Goal: Information Seeking & Learning: Check status

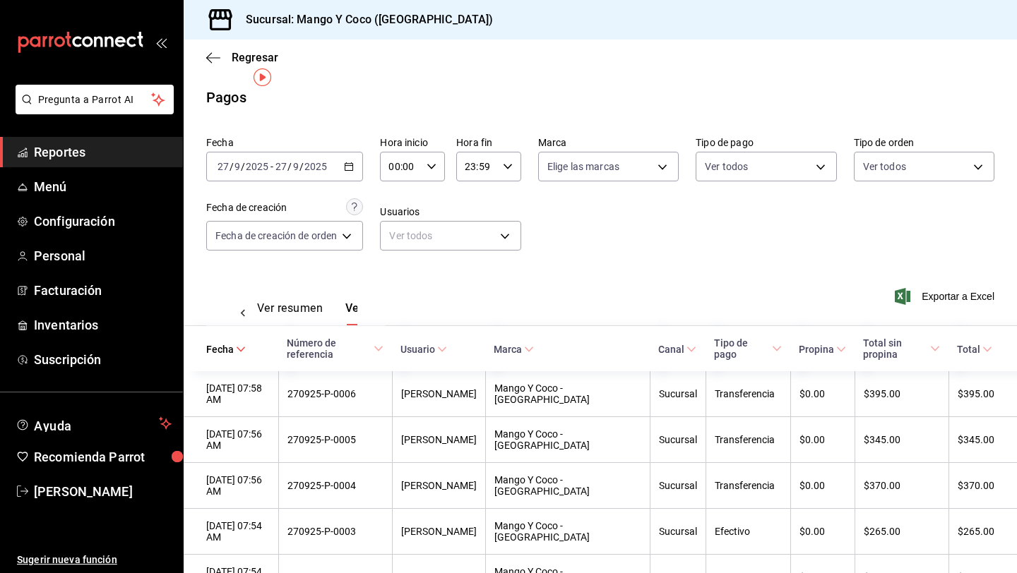
scroll to position [0, 42]
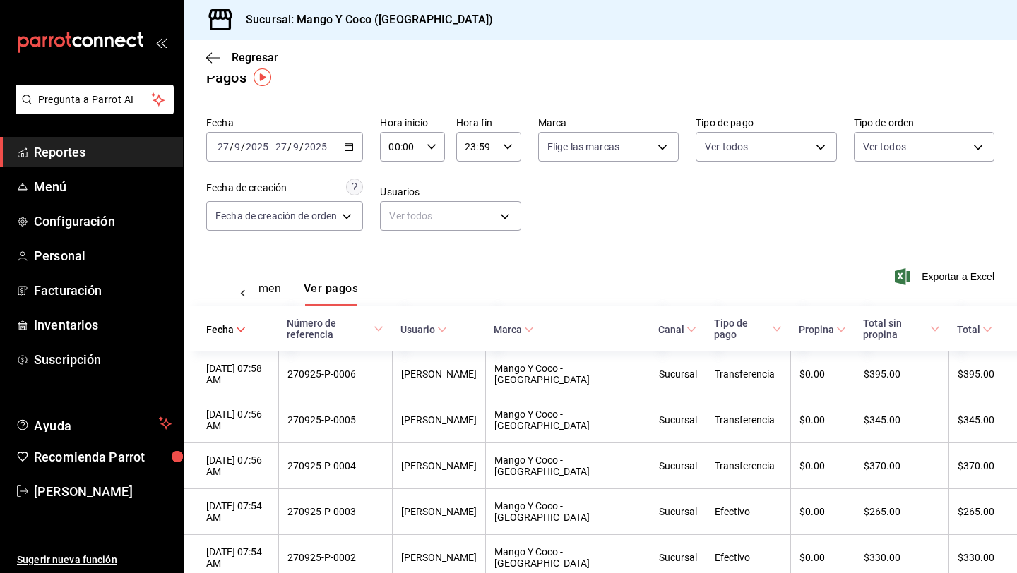
click at [215, 68] on div "Regresar" at bounding box center [600, 58] width 833 height 36
click at [214, 61] on icon "button" at bounding box center [213, 58] width 14 height 13
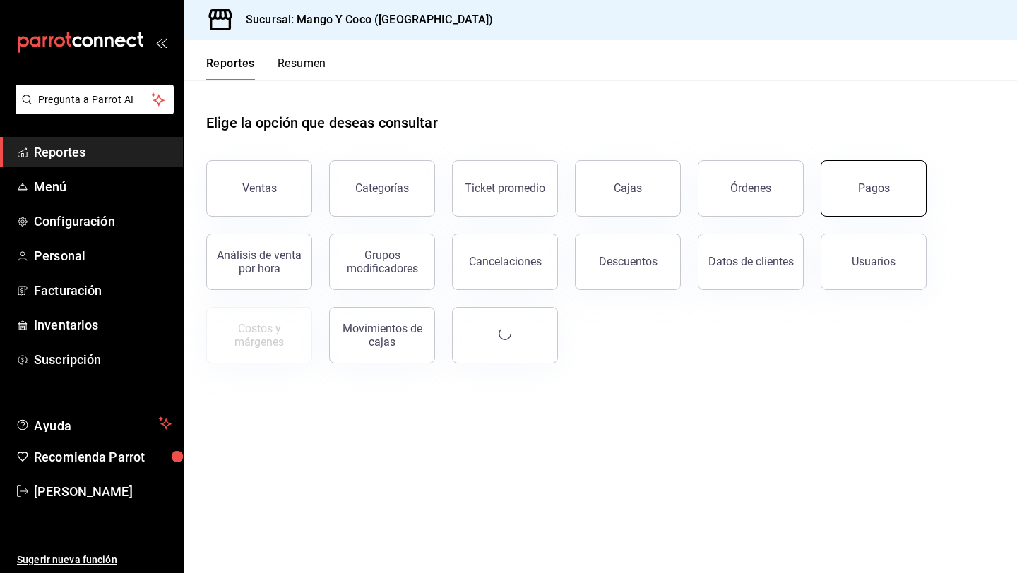
click at [868, 187] on div "Pagos" at bounding box center [874, 187] width 32 height 13
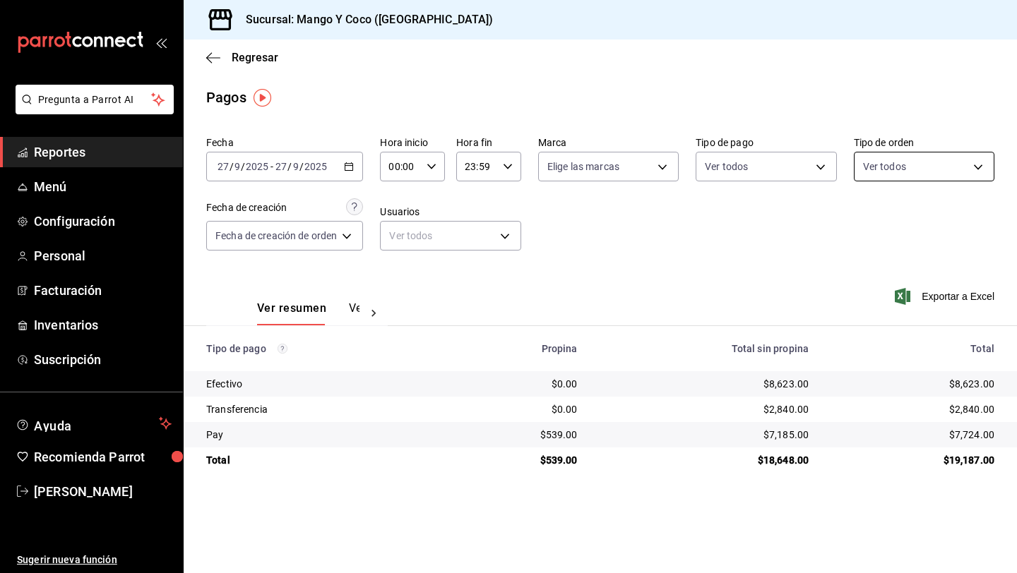
click at [892, 172] on body "Pregunta a Parrot AI Reportes Menú Configuración Personal Facturación Inventari…" at bounding box center [508, 286] width 1017 height 573
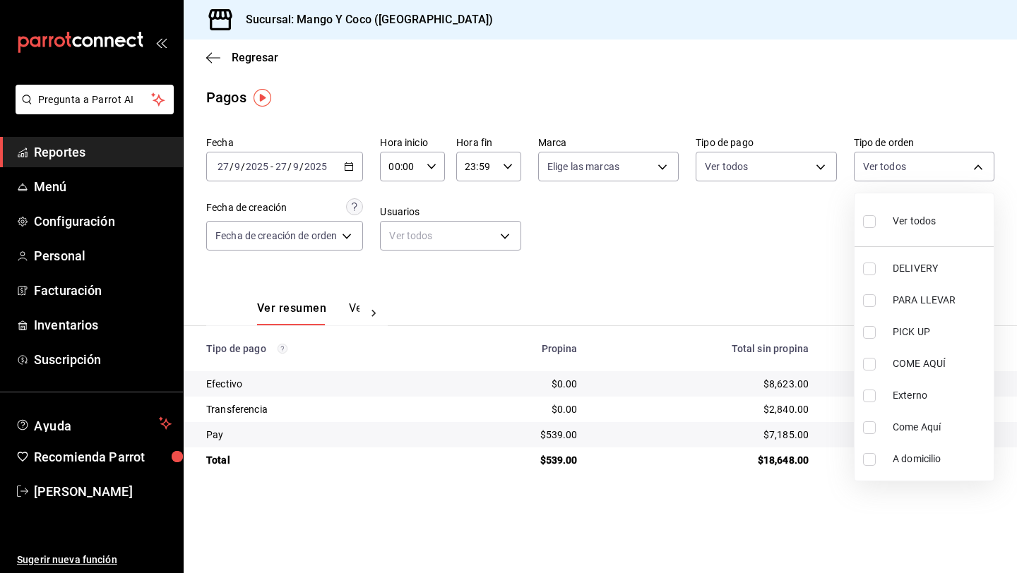
click at [874, 229] on label at bounding box center [872, 221] width 18 height 20
click at [874, 228] on input "checkbox" at bounding box center [869, 221] width 13 height 13
checkbox input "false"
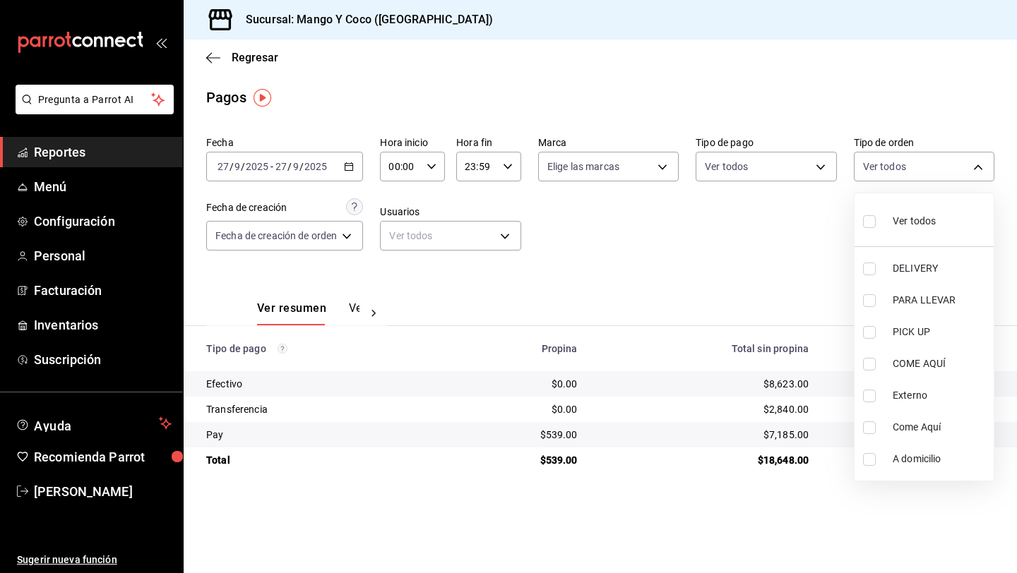
checkbox input "false"
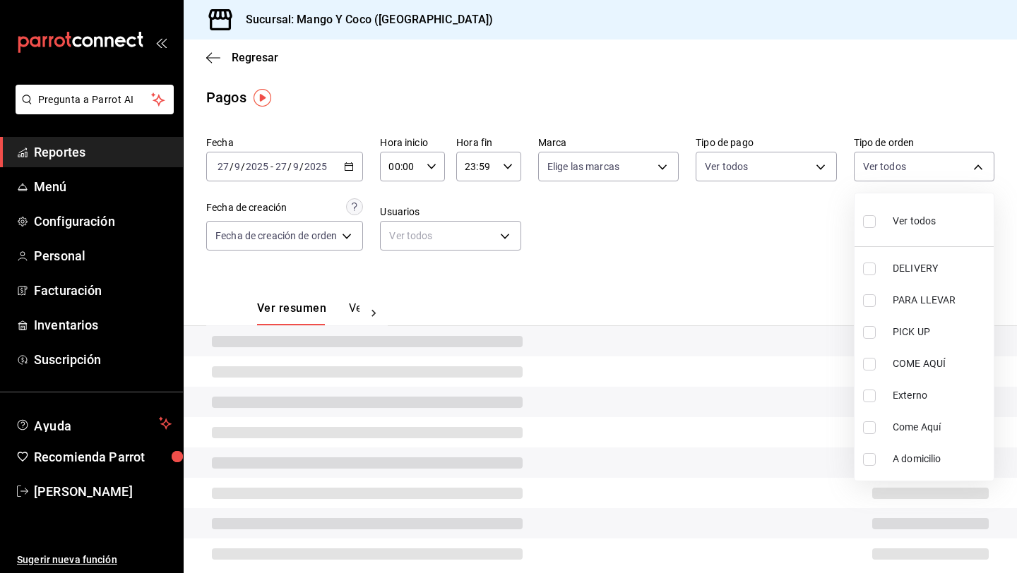
click at [871, 220] on input "checkbox" at bounding box center [869, 221] width 13 height 13
checkbox input "true"
type input "5d557e33-8e3b-4e7a-adf0-e2d1449f445d,e47f4cf5-f69b-47dd-93b4-00143df15fe9,27a36…"
checkbox input "true"
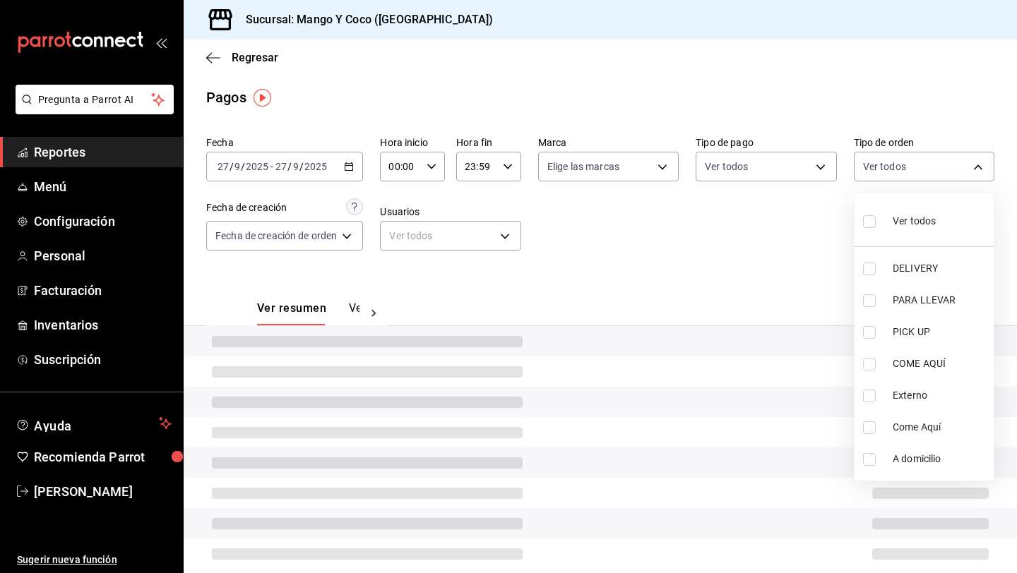
checkbox input "true"
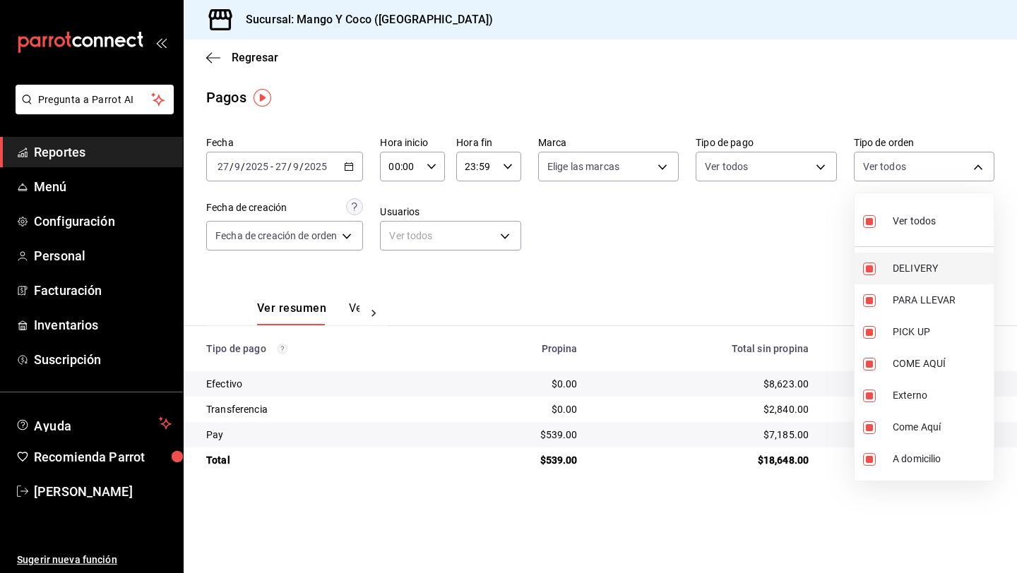
click at [868, 270] on input "checkbox" at bounding box center [869, 269] width 13 height 13
checkbox input "false"
type input "e47f4cf5-f69b-47dd-93b4-00143df15fe9,27a364d8-6312-4869-99a1-f3fb819ac42e,71ca7…"
checkbox input "false"
click at [718, 384] on div at bounding box center [508, 286] width 1017 height 573
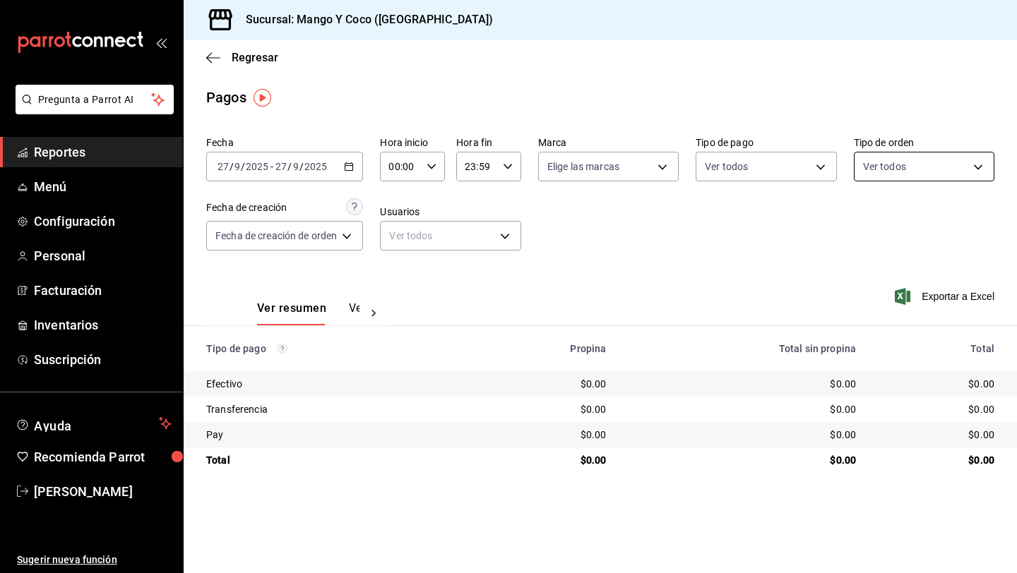
click at [901, 169] on body "Pregunta a Parrot AI Reportes Menú Configuración Personal Facturación Inventari…" at bounding box center [508, 286] width 1017 height 573
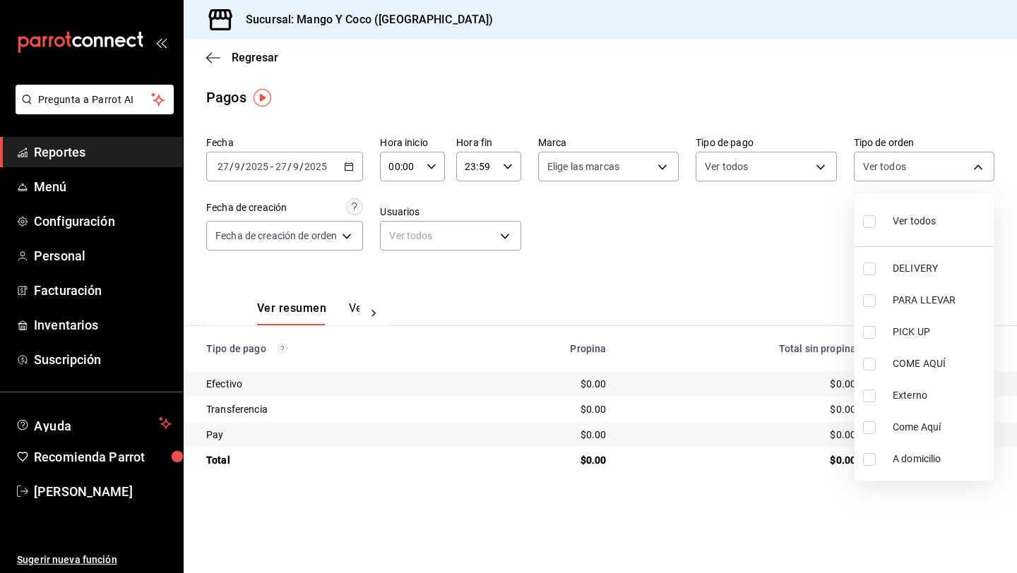
click at [871, 215] on input "checkbox" at bounding box center [869, 221] width 13 height 13
checkbox input "true"
type input "5d557e33-8e3b-4e7a-adf0-e2d1449f445d,e47f4cf5-f69b-47dd-93b4-00143df15fe9,27a36…"
checkbox input "true"
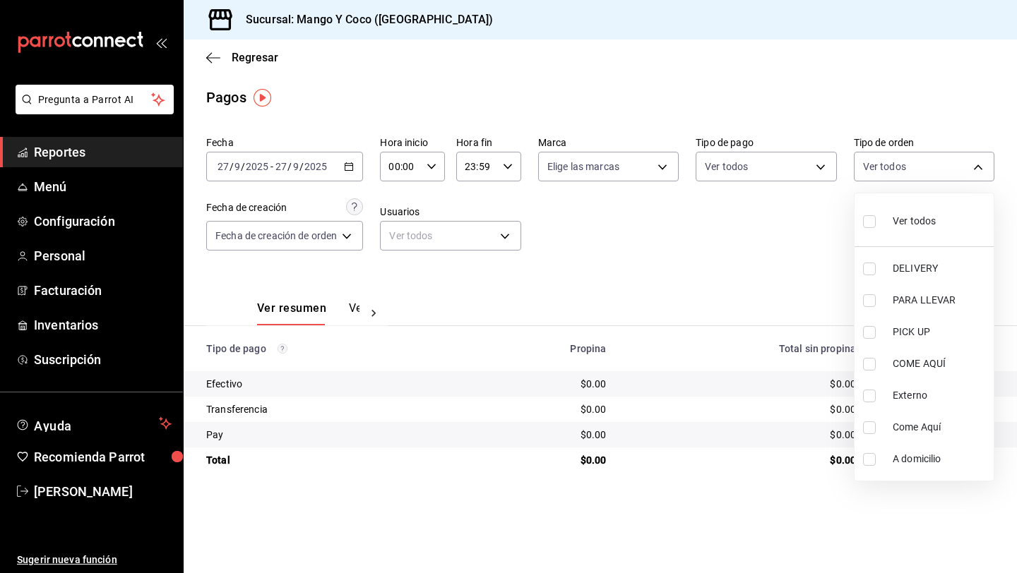
checkbox input "true"
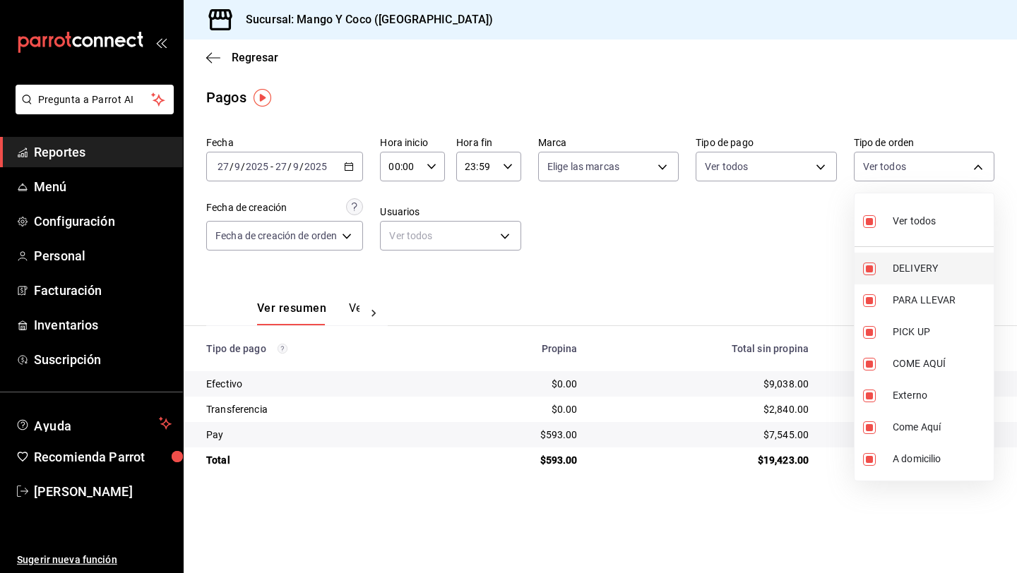
click at [872, 268] on input "checkbox" at bounding box center [869, 269] width 13 height 13
checkbox input "false"
type input "e47f4cf5-f69b-47dd-93b4-00143df15fe9,27a364d8-6312-4869-99a1-f3fb819ac42e,71ca7…"
checkbox input "false"
click at [349, 170] on div at bounding box center [508, 286] width 1017 height 573
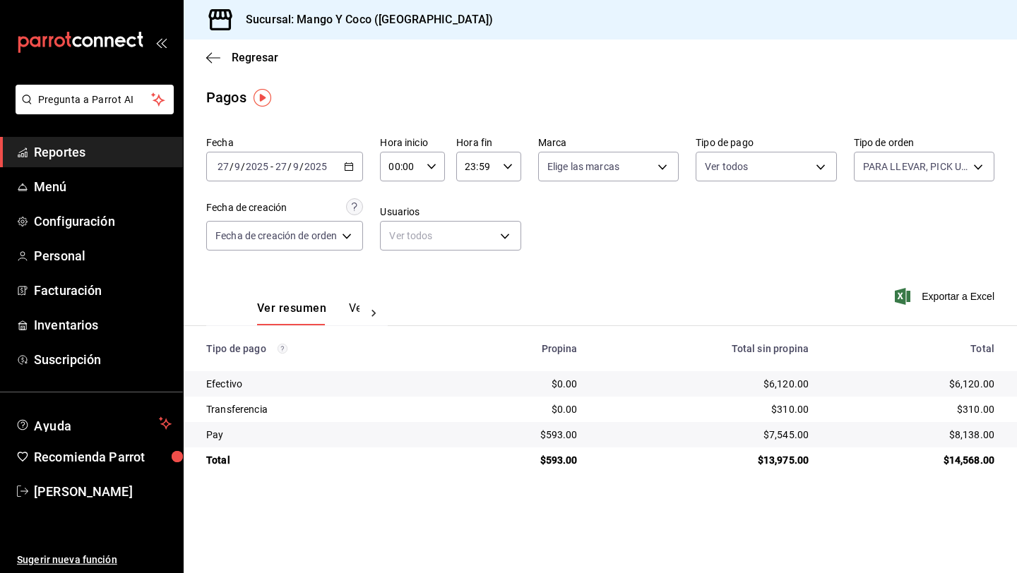
click at [350, 157] on div "[DATE] [DATE] - [DATE] [DATE]" at bounding box center [284, 167] width 157 height 30
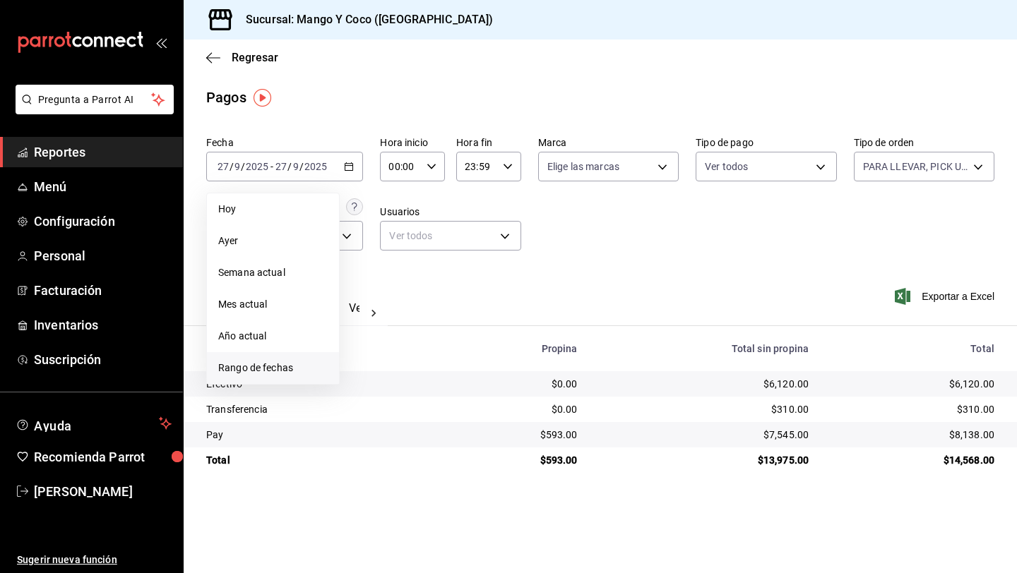
click at [246, 362] on span "Rango de fechas" at bounding box center [272, 368] width 109 height 15
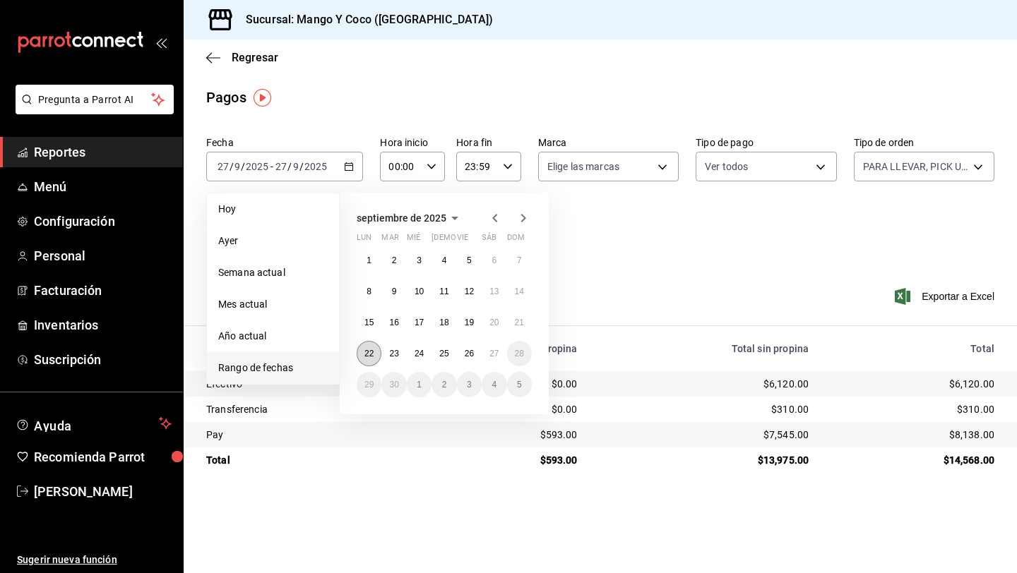
click at [362, 356] on button "22" at bounding box center [369, 353] width 25 height 25
click at [491, 359] on button "27" at bounding box center [494, 353] width 25 height 25
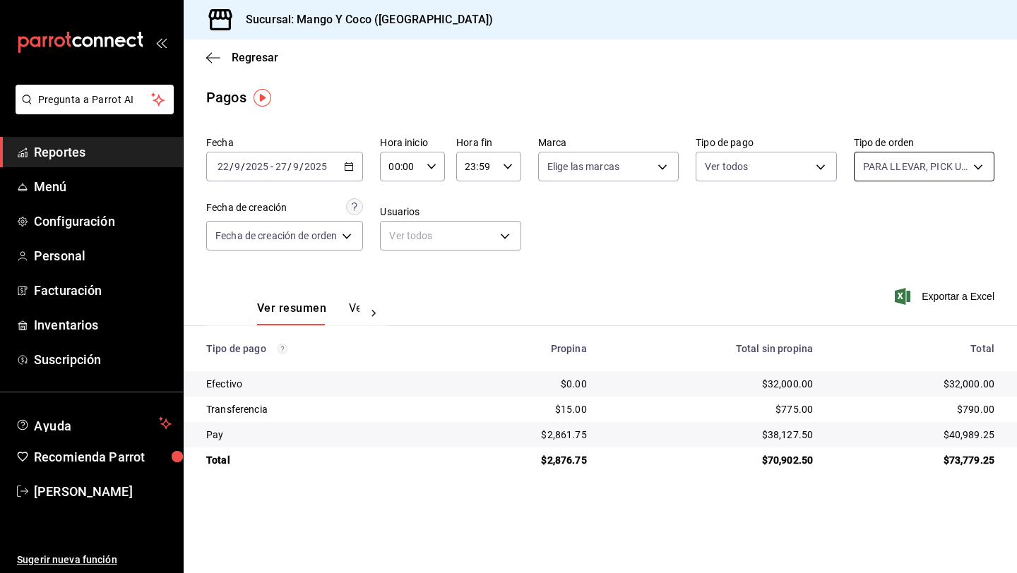
click at [916, 164] on body "Pregunta a Parrot AI Reportes Menú Configuración Personal Facturación Inventari…" at bounding box center [508, 286] width 1017 height 573
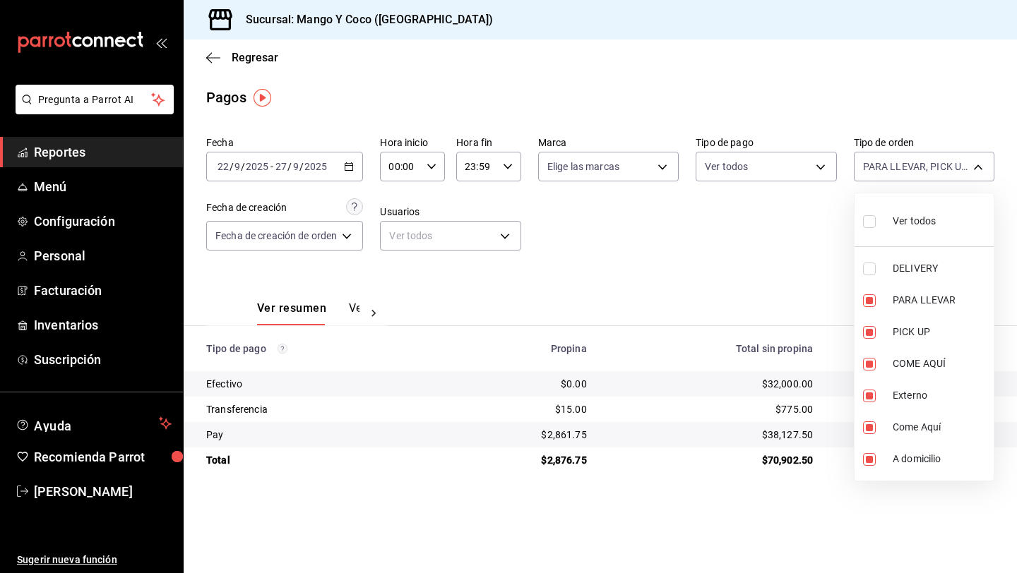
click at [874, 218] on input "checkbox" at bounding box center [869, 221] width 13 height 13
checkbox input "true"
type input "5d557e33-8e3b-4e7a-adf0-e2d1449f445d,e47f4cf5-f69b-47dd-93b4-00143df15fe9,27a36…"
checkbox input "true"
click at [871, 225] on input "checkbox" at bounding box center [869, 221] width 13 height 13
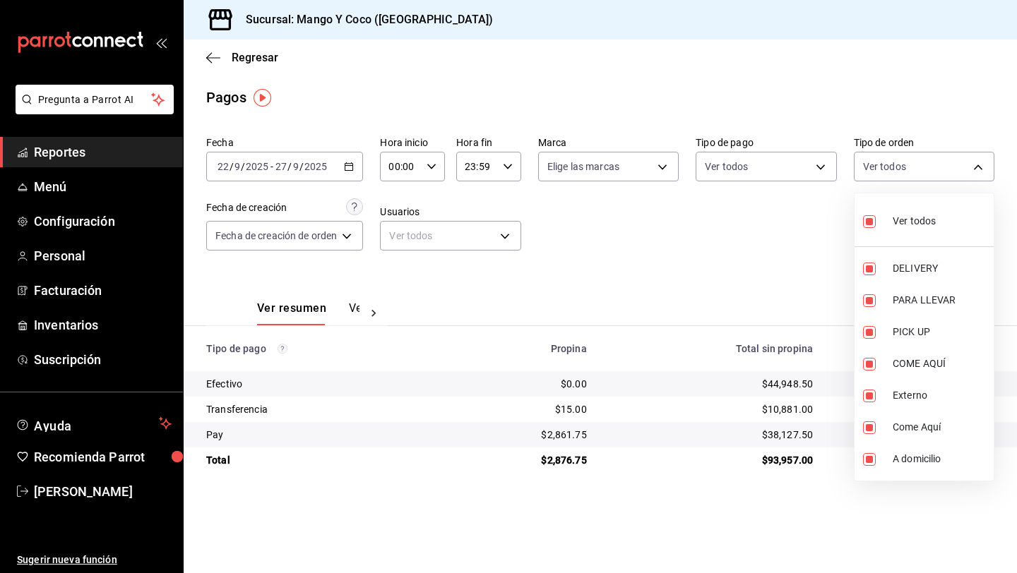
checkbox input "false"
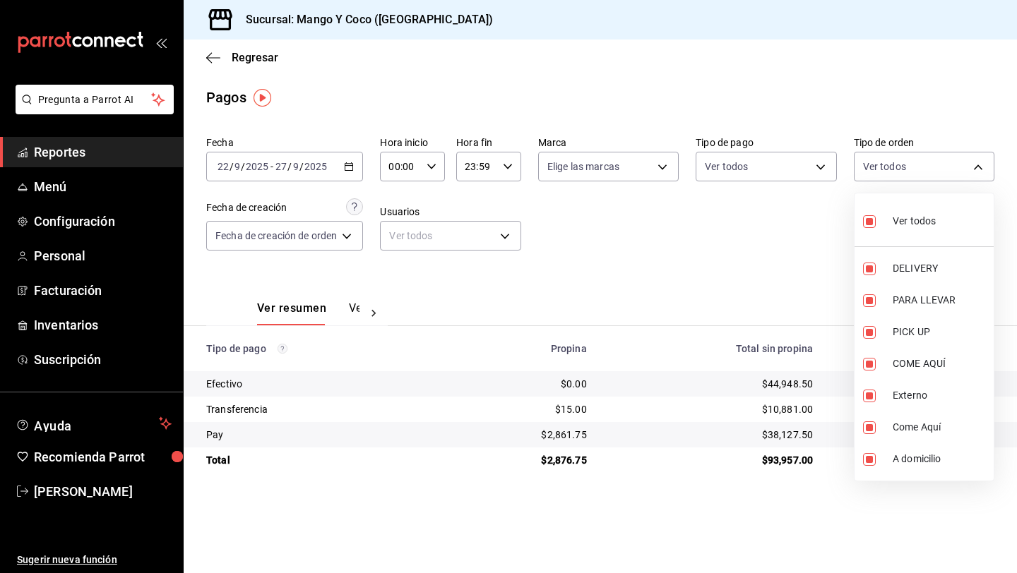
checkbox input "false"
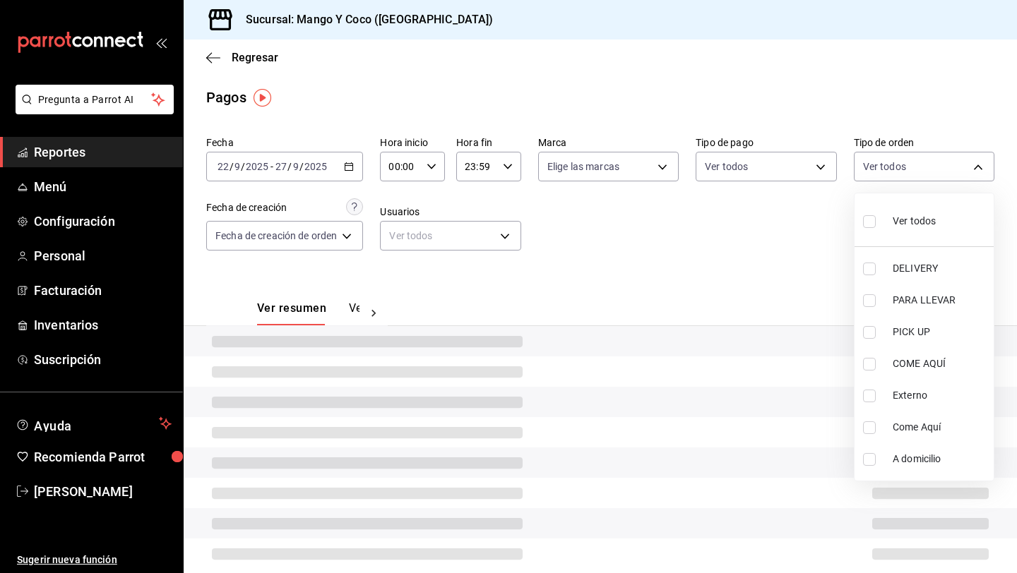
click at [870, 270] on input "checkbox" at bounding box center [869, 269] width 13 height 13
checkbox input "true"
type input "5d557e33-8e3b-4e7a-adf0-e2d1449f445d"
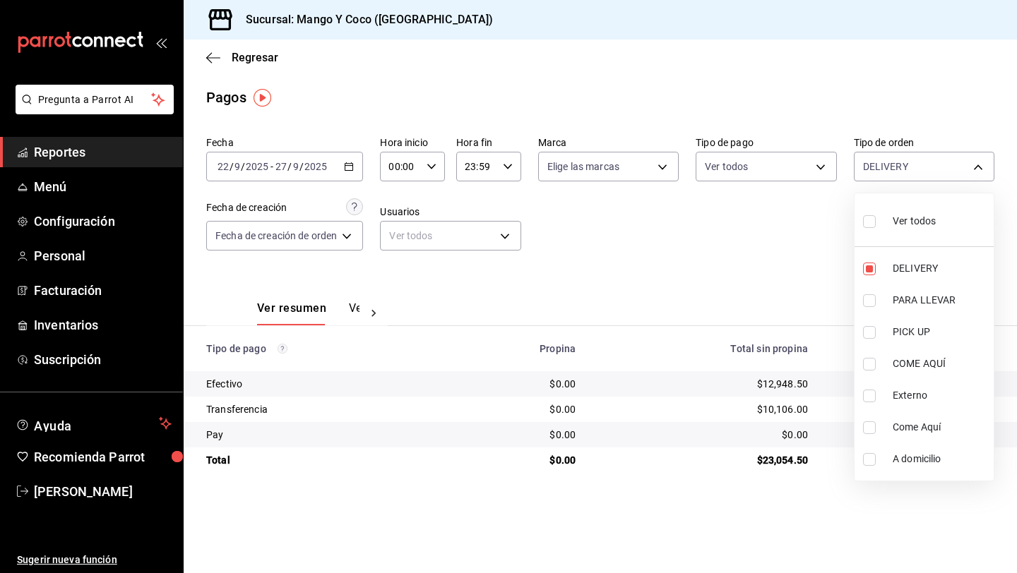
click at [737, 268] on div at bounding box center [508, 286] width 1017 height 573
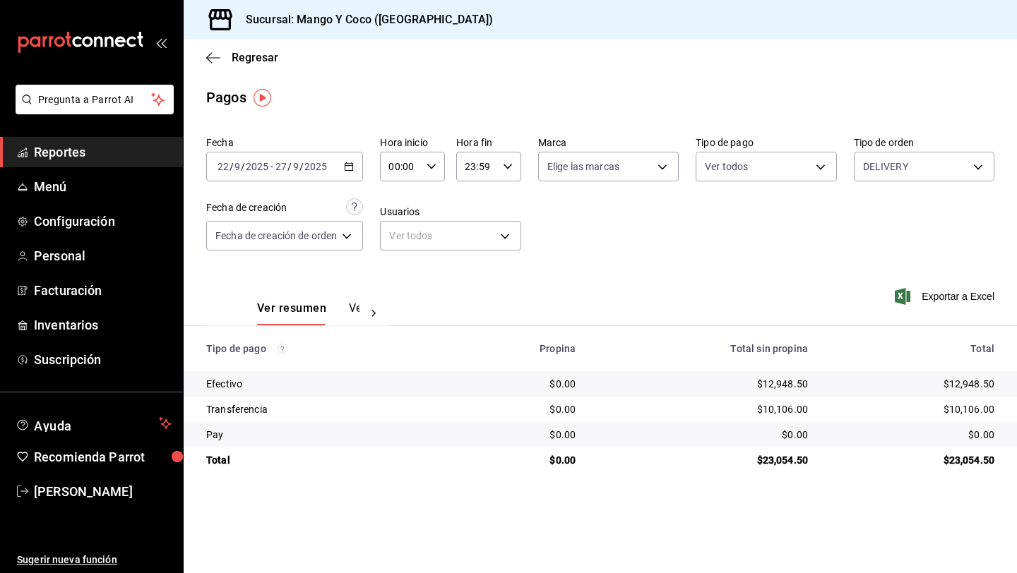
click at [345, 167] on icon "button" at bounding box center [349, 167] width 10 height 10
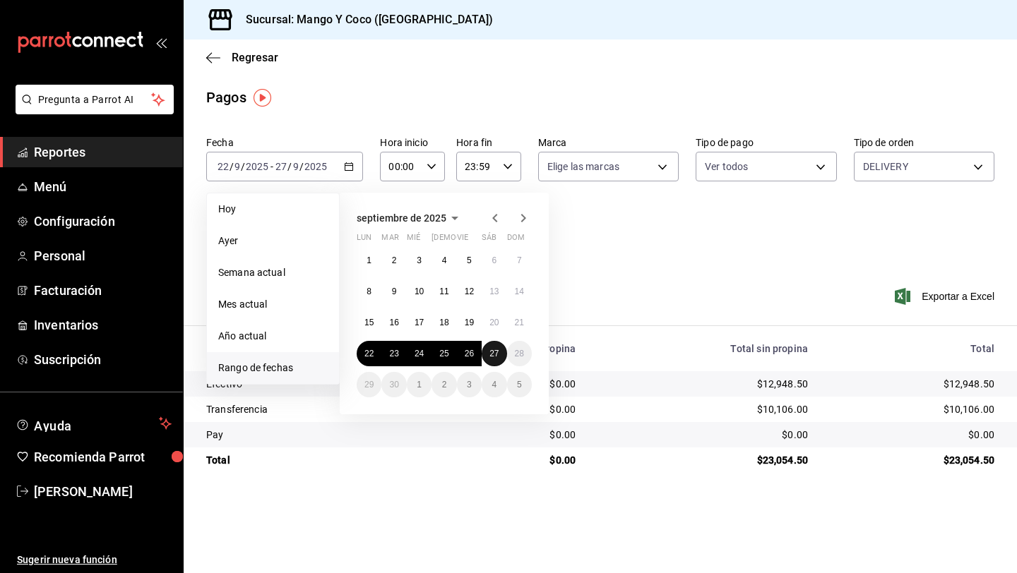
click at [493, 357] on abbr "27" at bounding box center [493, 354] width 9 height 10
click at [498, 351] on abbr "27" at bounding box center [493, 354] width 9 height 10
